Goal: Task Accomplishment & Management: Manage account settings

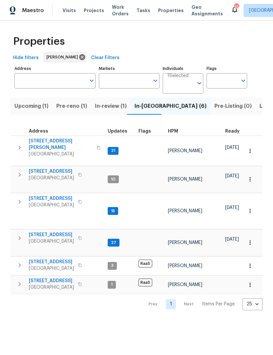
click at [21, 144] on icon "button" at bounding box center [20, 148] width 8 height 8
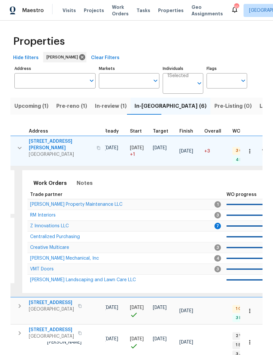
scroll to position [0, 122]
click at [58, 224] on span "Z Innovations LLC" at bounding box center [49, 226] width 39 height 5
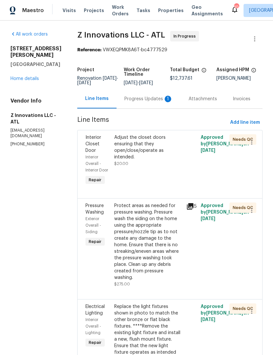
click at [157, 107] on div "Progress Updates 1" at bounding box center [148, 98] width 64 height 19
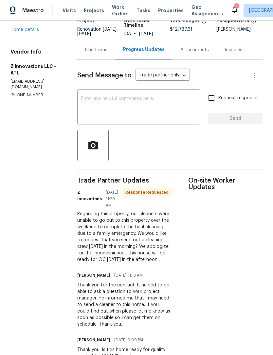
scroll to position [49, 0]
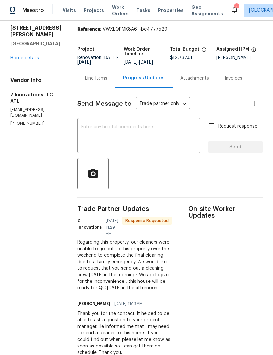
scroll to position [23, 0]
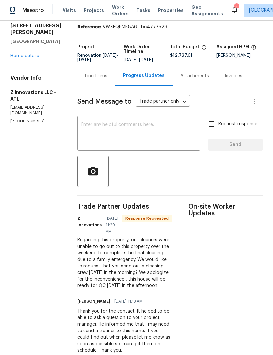
click at [141, 139] on textarea at bounding box center [138, 134] width 115 height 23
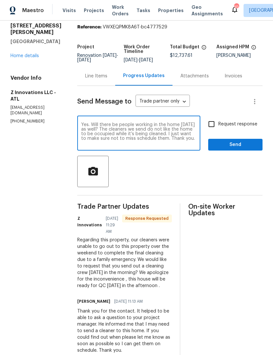
type textarea "Yes. Will there be people working in the home tomorrow as well? The cleaners we…"
click at [211, 123] on input "Request response" at bounding box center [211, 124] width 14 height 14
checkbox input "true"
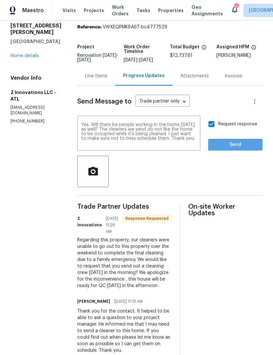
click at [233, 147] on span "Send" at bounding box center [235, 145] width 44 height 8
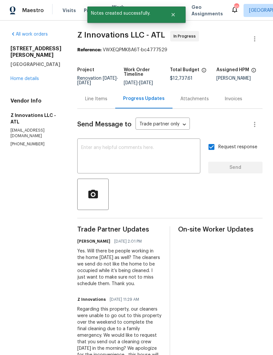
click at [30, 80] on link "Home details" at bounding box center [24, 79] width 28 height 5
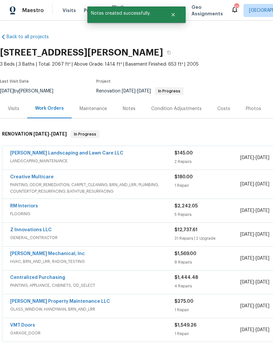
click at [129, 112] on div "Notes" at bounding box center [129, 109] width 13 height 7
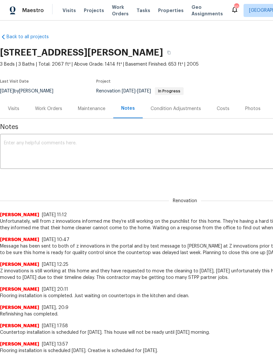
click at [49, 106] on div "Work Orders" at bounding box center [48, 109] width 27 height 7
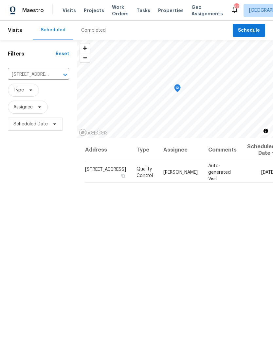
click at [50, 70] on div "[STREET_ADDRESS] ​" at bounding box center [38, 75] width 61 height 10
type input "6240"
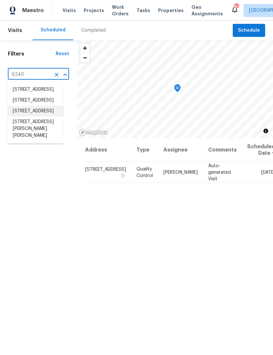
click at [46, 117] on li "6240 Shenfield Ln, Union City, GA 30291" at bounding box center [36, 111] width 56 height 11
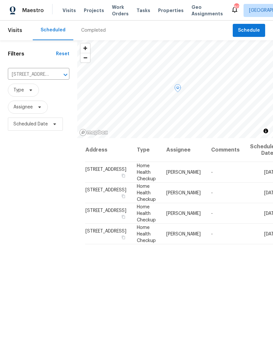
click at [0, 0] on icon at bounding box center [0, 0] width 0 height 0
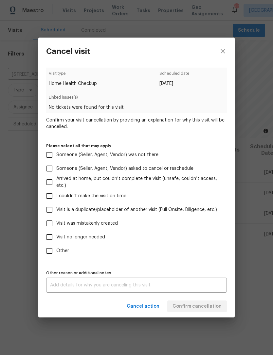
click at [56, 236] on input "Visit no longer needed" at bounding box center [50, 237] width 14 height 14
checkbox input "true"
click at [110, 285] on textarea at bounding box center [136, 285] width 173 height 5
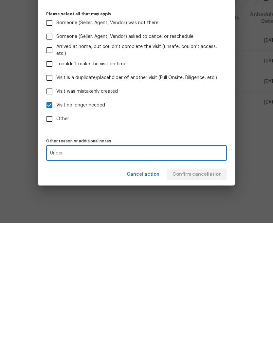
scroll to position [21, 0]
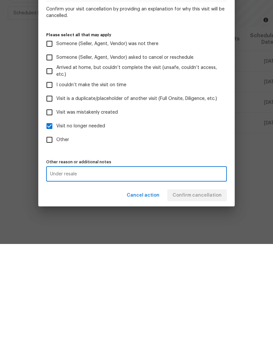
type textarea "Under resale"
click at [203, 152] on div "Visit type Home Health Checkup Scheduled date 9/16/2025 Linked issues(s) No tic…" at bounding box center [136, 180] width 180 height 225
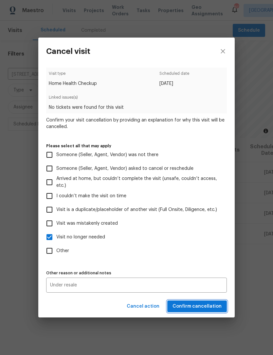
click at [208, 308] on span "Confirm cancellation" at bounding box center [196, 307] width 49 height 8
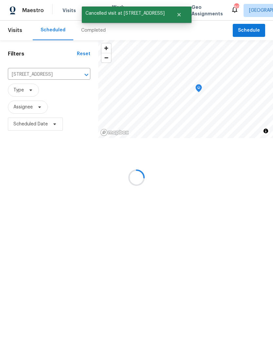
scroll to position [0, 0]
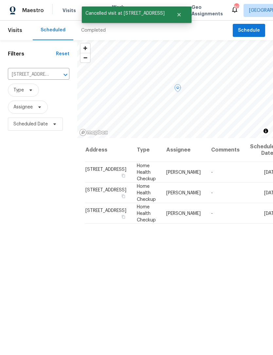
click at [0, 0] on icon at bounding box center [0, 0] width 0 height 0
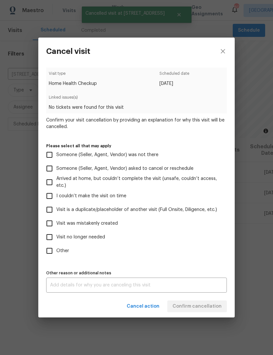
click at [56, 237] on input "Visit no longer needed" at bounding box center [50, 237] width 14 height 14
checkbox input "true"
click at [144, 288] on textarea at bounding box center [136, 285] width 173 height 5
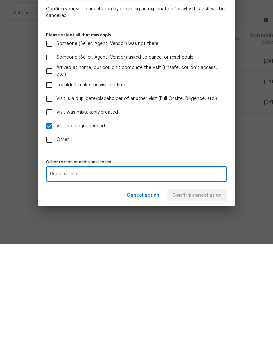
type textarea "Under resale"
click at [185, 244] on label "Other" at bounding box center [132, 251] width 179 height 14
click at [56, 244] on input "Other" at bounding box center [50, 251] width 14 height 14
checkbox input "true"
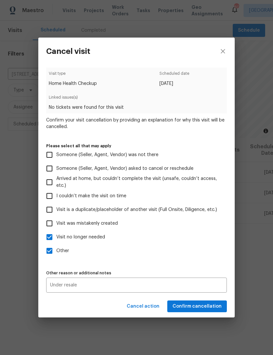
click at [195, 265] on div "Visit type Home Health Checkup Scheduled date 10/16/2025 Linked issues(s) No ti…" at bounding box center [136, 180] width 180 height 225
click at [208, 306] on span "Confirm cancellation" at bounding box center [196, 307] width 49 height 8
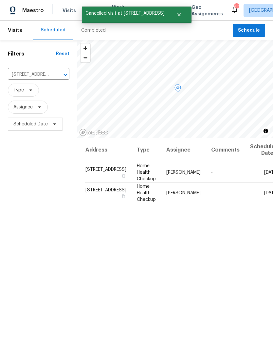
click at [0, 0] on icon at bounding box center [0, 0] width 0 height 0
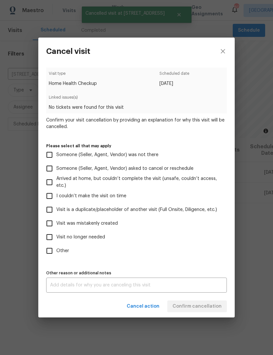
click at [55, 242] on input "Visit no longer needed" at bounding box center [50, 237] width 14 height 14
checkbox input "true"
click at [110, 288] on textarea at bounding box center [136, 285] width 173 height 5
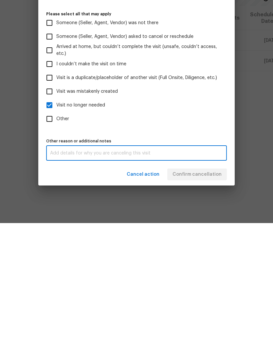
scroll to position [21, 0]
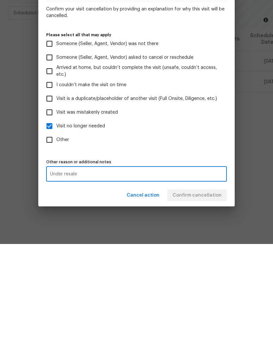
type textarea "Under resale"
click at [182, 244] on label "Other" at bounding box center [132, 251] width 179 height 14
click at [56, 244] on input "Other" at bounding box center [50, 251] width 14 height 14
checkbox input "true"
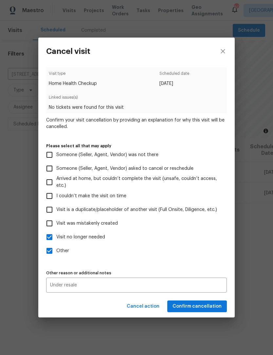
click at [202, 309] on span "Confirm cancellation" at bounding box center [196, 307] width 49 height 8
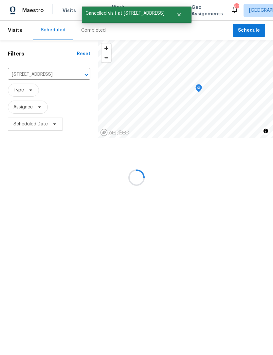
scroll to position [0, 0]
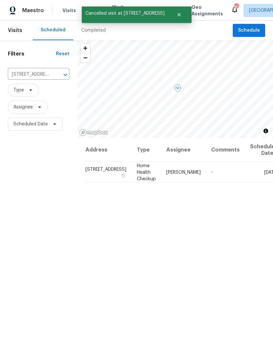
click at [0, 0] on icon at bounding box center [0, 0] width 0 height 0
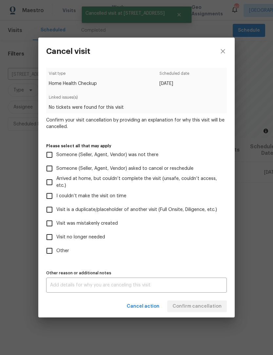
click at [52, 237] on input "Visit no longer needed" at bounding box center [50, 237] width 14 height 14
checkbox input "true"
click at [130, 286] on textarea at bounding box center [136, 285] width 173 height 5
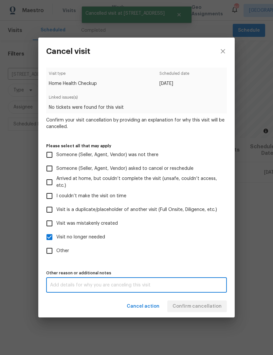
scroll to position [21, 0]
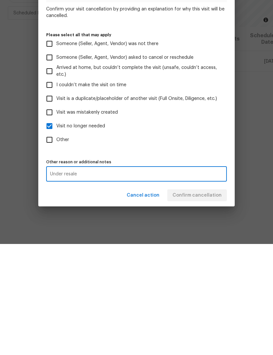
type textarea "Under resale"
click at [182, 244] on label "Other" at bounding box center [132, 251] width 179 height 14
click at [56, 244] on input "Other" at bounding box center [50, 251] width 14 height 14
checkbox input "true"
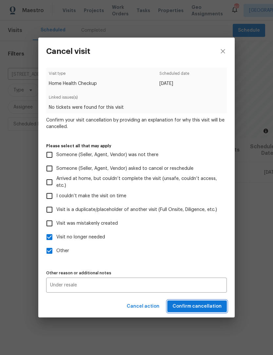
click at [205, 304] on span "Confirm cancellation" at bounding box center [196, 307] width 49 height 8
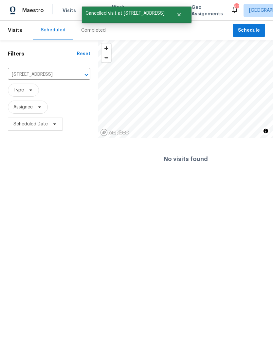
click at [51, 72] on input "6240 Shenfield Ln, Union City, GA 30291" at bounding box center [40, 75] width 64 height 10
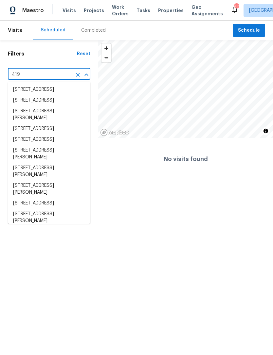
type input "419 b"
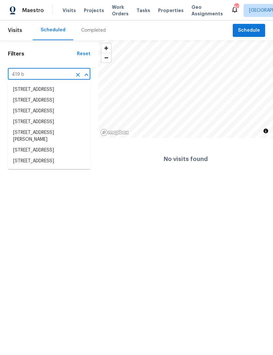
click at [68, 128] on li "419 Berkshire Pl, Fairburn, GA 30213" at bounding box center [49, 122] width 82 height 11
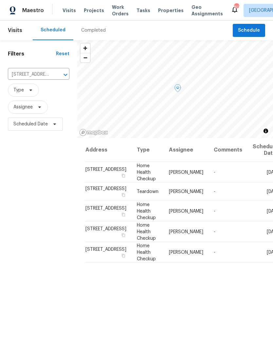
click at [0, 0] on icon at bounding box center [0, 0] width 0 height 0
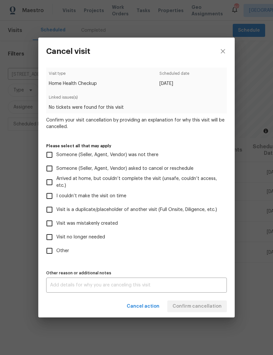
click at [54, 238] on input "Visit no longer needed" at bounding box center [50, 237] width 14 height 14
checkbox input "true"
click at [113, 285] on textarea at bounding box center [136, 285] width 173 height 5
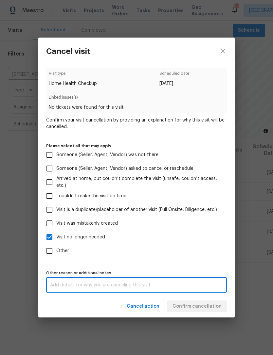
scroll to position [21, 0]
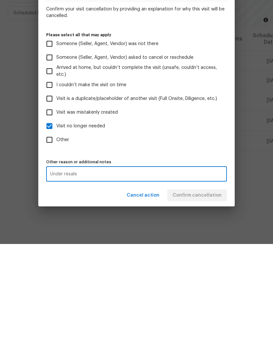
type textarea "Under resale"
click at [195, 244] on label "Other" at bounding box center [132, 251] width 179 height 14
click at [56, 244] on input "Other" at bounding box center [50, 251] width 14 height 14
checkbox input "true"
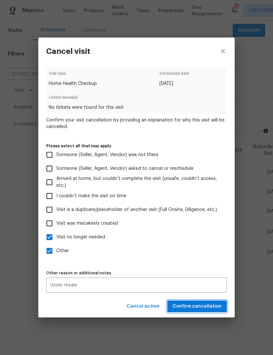
click at [202, 312] on button "Confirm cancellation" at bounding box center [197, 307] width 60 height 12
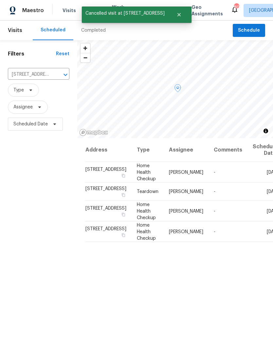
click at [0, 0] on icon at bounding box center [0, 0] width 0 height 0
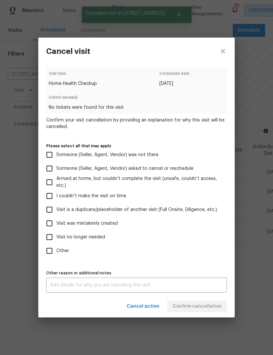
click at [52, 239] on input "Visit no longer needed" at bounding box center [50, 237] width 14 height 14
checkbox input "true"
click at [123, 288] on textarea at bounding box center [136, 285] width 173 height 5
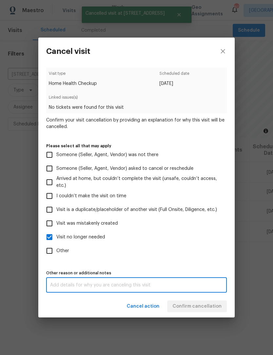
scroll to position [21, 0]
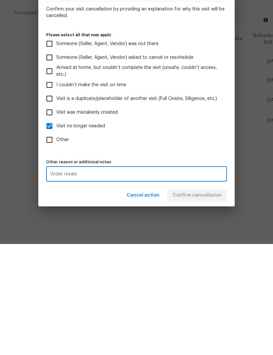
type textarea "Under resale"
click at [189, 244] on label "Other" at bounding box center [132, 251] width 179 height 14
click at [56, 244] on input "Other" at bounding box center [50, 251] width 14 height 14
checkbox input "true"
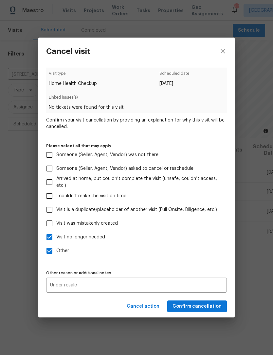
click at [206, 307] on span "Confirm cancellation" at bounding box center [196, 307] width 49 height 8
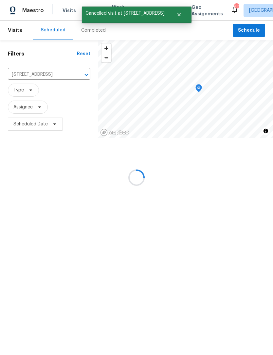
scroll to position [0, 0]
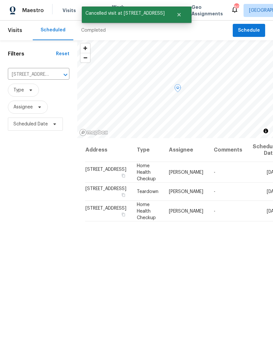
click at [0, 0] on icon at bounding box center [0, 0] width 0 height 0
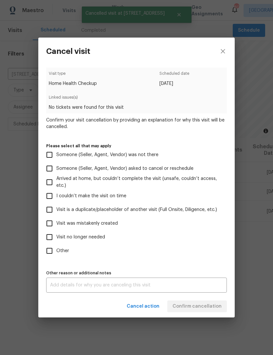
click at [52, 240] on input "Visit no longer needed" at bounding box center [50, 237] width 14 height 14
checkbox input "true"
click at [114, 284] on textarea at bounding box center [136, 285] width 173 height 5
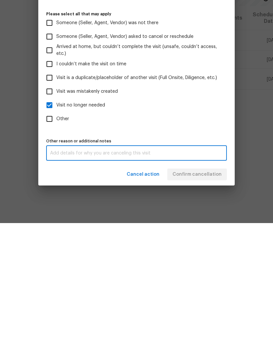
scroll to position [21, 0]
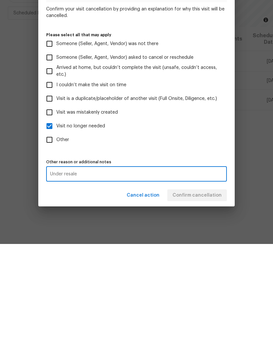
type textarea "Under resale"
click at [191, 244] on label "Other" at bounding box center [132, 251] width 179 height 14
click at [56, 244] on input "Other" at bounding box center [50, 251] width 14 height 14
checkbox input "true"
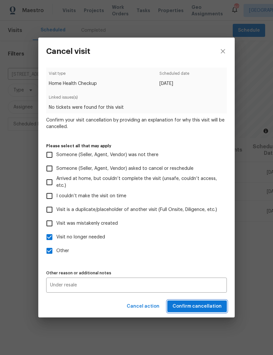
click at [209, 308] on span "Confirm cancellation" at bounding box center [196, 307] width 49 height 8
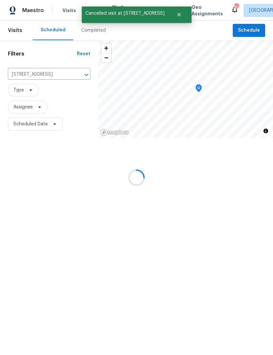
scroll to position [0, 0]
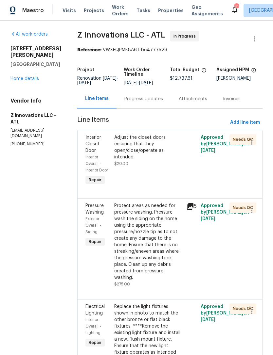
click at [149, 101] on div "Progress Updates" at bounding box center [143, 99] width 39 height 7
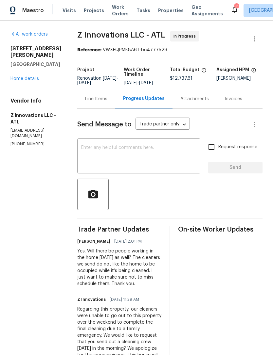
click at [29, 81] on link "Home details" at bounding box center [24, 79] width 28 height 5
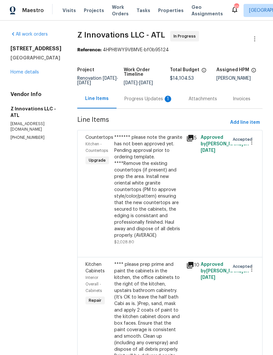
click at [142, 99] on div "Progress Updates 1" at bounding box center [148, 99] width 48 height 7
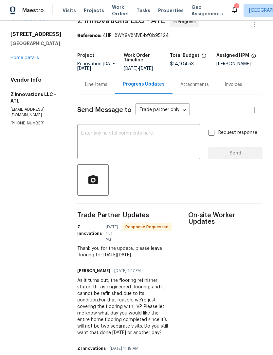
scroll to position [15, 0]
click at [99, 141] on textarea at bounding box center [138, 142] width 115 height 23
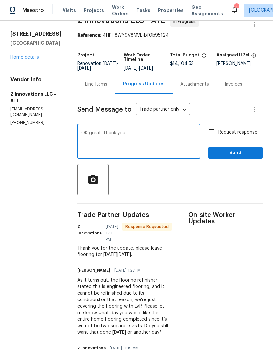
type textarea "OK great. Thank you."
click at [242, 152] on span "Send" at bounding box center [235, 153] width 44 height 8
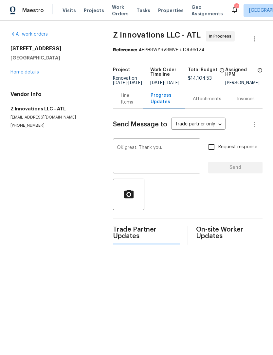
scroll to position [0, 0]
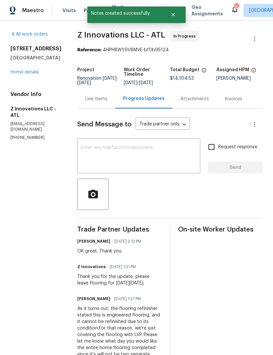
click at [27, 75] on link "Home details" at bounding box center [24, 72] width 28 height 5
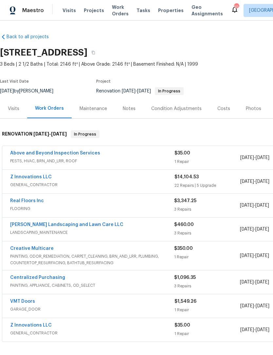
click at [129, 110] on div "Notes" at bounding box center [129, 109] width 13 height 7
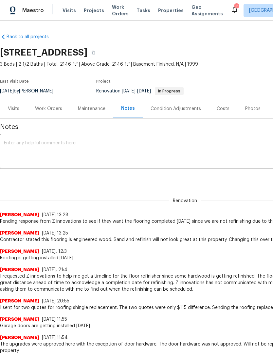
click at [32, 148] on textarea at bounding box center [185, 152] width 362 height 23
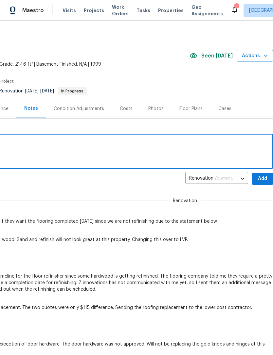
scroll to position [0, 97]
type textarea "Flooring scheduled for Friday the 12th."
click at [264, 175] on span "Add" at bounding box center [262, 179] width 10 height 8
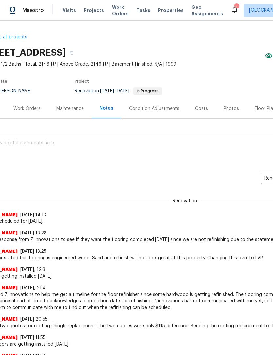
scroll to position [0, 22]
click at [26, 108] on div "Work Orders" at bounding box center [26, 109] width 27 height 7
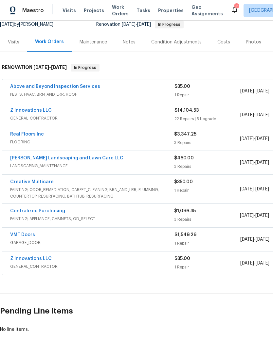
scroll to position [67, 0]
click at [20, 132] on link "Real Floors Inc" at bounding box center [27, 134] width 34 height 5
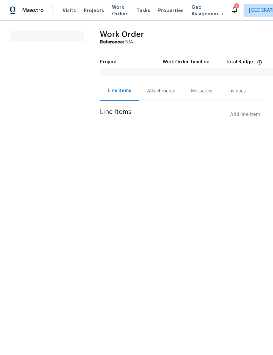
click at [160, 94] on div "Attachments" at bounding box center [161, 90] width 44 height 19
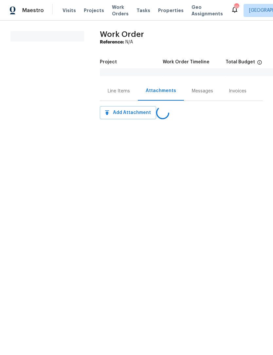
click at [120, 94] on div "Line Items" at bounding box center [119, 91] width 22 height 7
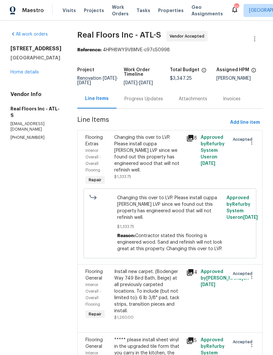
click at [143, 104] on div "Progress Updates" at bounding box center [143, 98] width 54 height 19
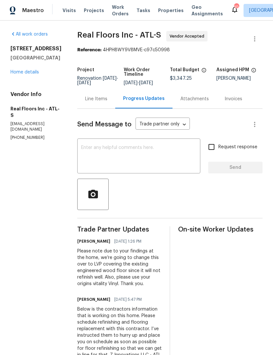
click at [104, 150] on textarea at bounding box center [138, 156] width 115 height 23
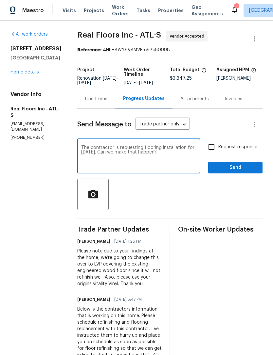
type textarea "The contractor is requesting flooring installation for Friday the 12th. Can we …"
click at [212, 148] on input "Request response" at bounding box center [211, 147] width 14 height 14
checkbox input "true"
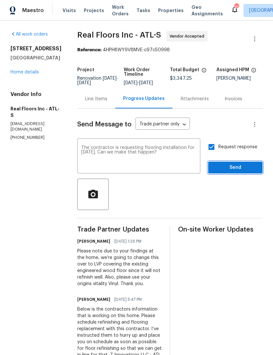
click at [233, 163] on button "Send" at bounding box center [235, 168] width 54 height 12
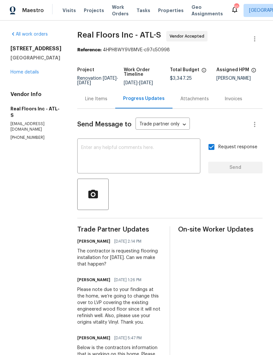
click at [23, 75] on link "Home details" at bounding box center [24, 72] width 28 height 5
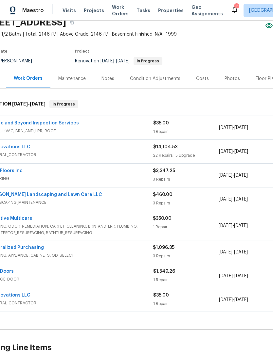
scroll to position [30, 21]
click at [108, 79] on div "Notes" at bounding box center [107, 79] width 13 height 7
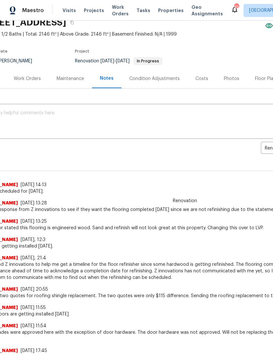
click at [30, 119] on textarea at bounding box center [164, 122] width 362 height 23
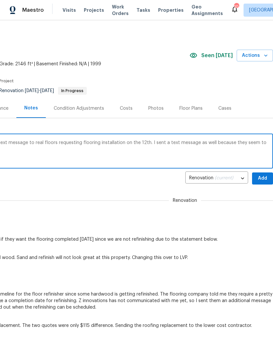
scroll to position [0, 97]
type textarea "I sent a message in the portal and send a text message to real floors requestin…"
click at [264, 178] on span "Add" at bounding box center [262, 179] width 10 height 8
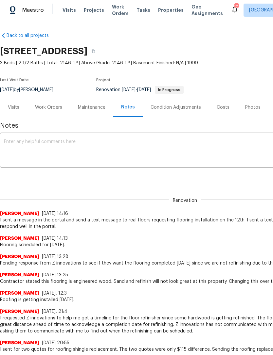
scroll to position [1, 0]
click at [51, 110] on div "Work Orders" at bounding box center [48, 107] width 27 height 7
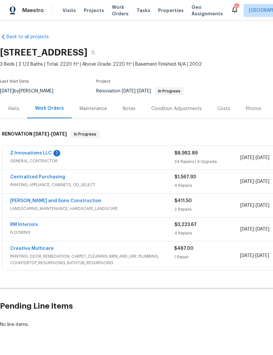
click at [26, 152] on link "Z Innovations LLC" at bounding box center [31, 153] width 42 height 5
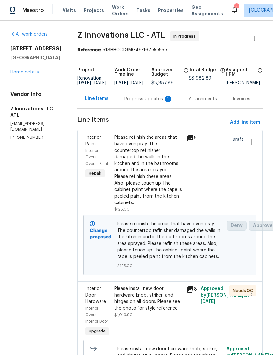
click at [139, 102] on div "Progress Updates 1" at bounding box center [148, 99] width 48 height 7
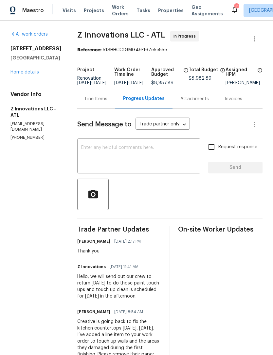
click at [25, 74] on link "Home details" at bounding box center [24, 72] width 28 height 5
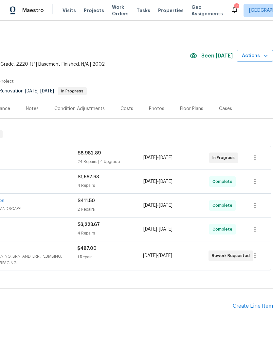
scroll to position [0, 97]
